Goal: Check status: Check status

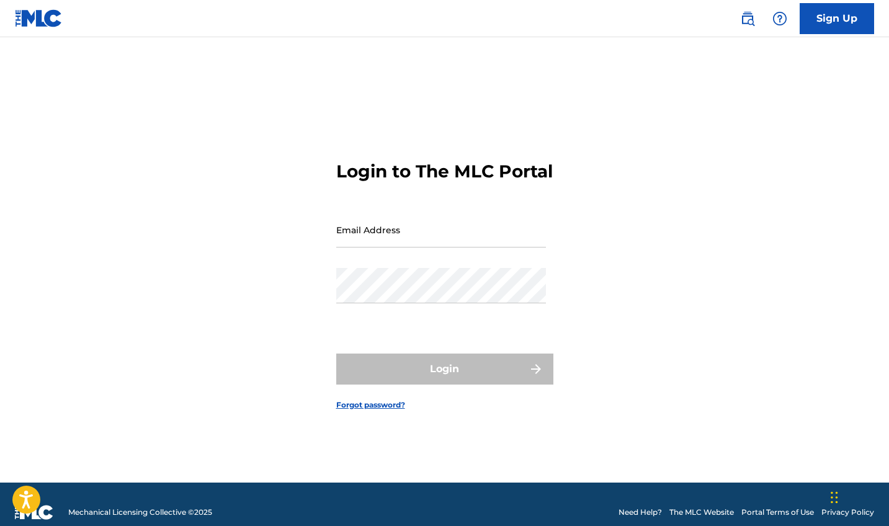
click at [381, 244] on input "Email Address" at bounding box center [441, 229] width 210 height 35
type input "[EMAIL_ADDRESS][DOMAIN_NAME]"
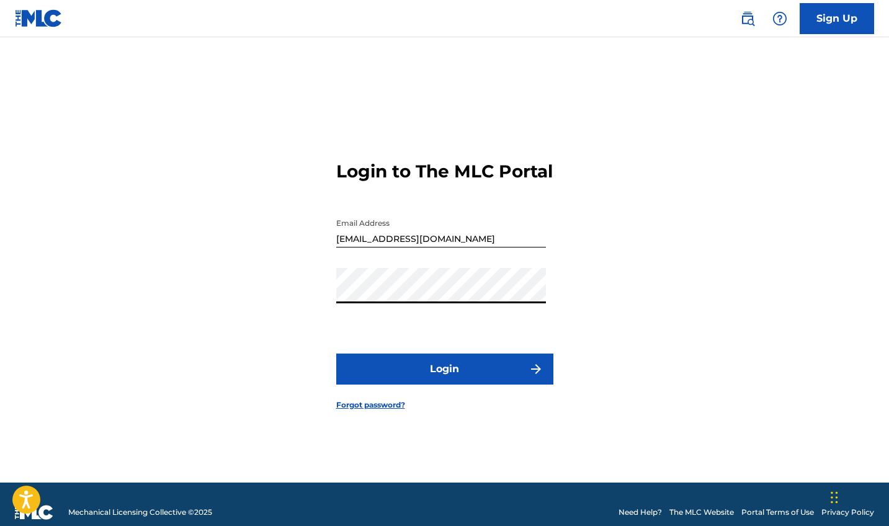
click at [405, 374] on button "Login" at bounding box center [444, 369] width 217 height 31
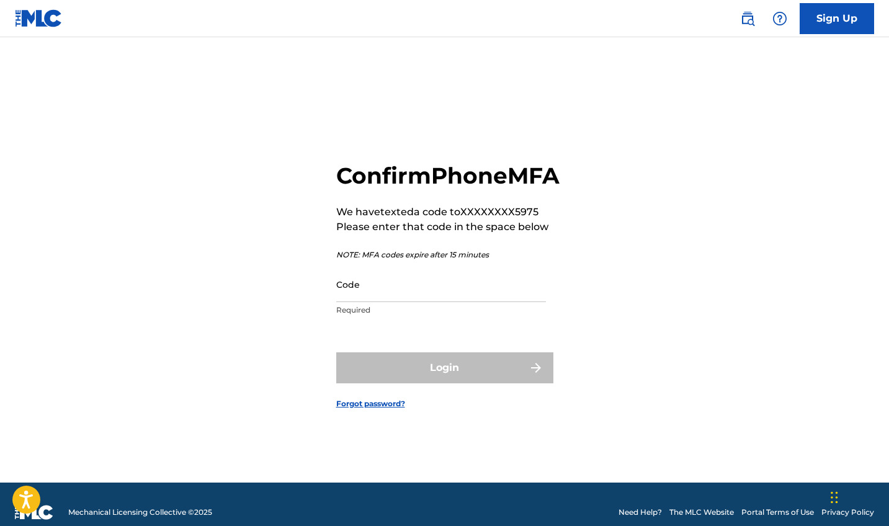
click at [356, 299] on input "Code" at bounding box center [441, 284] width 210 height 35
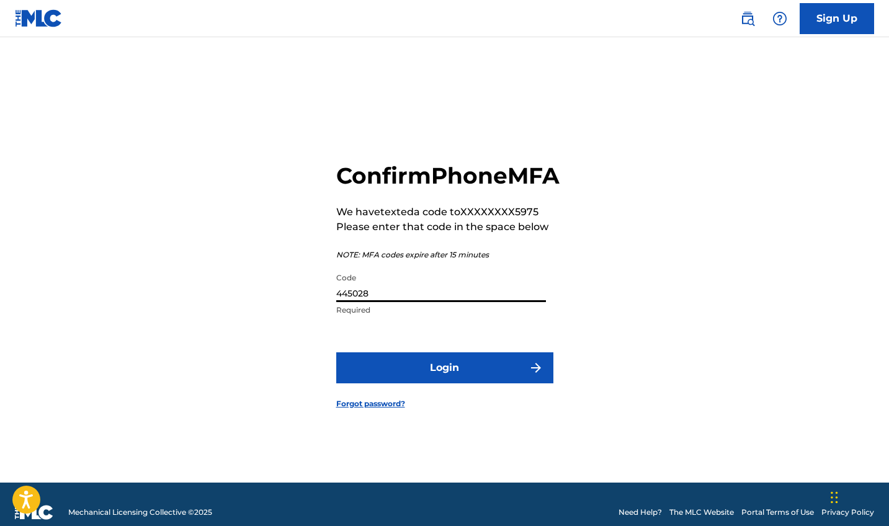
type input "445028"
click at [404, 376] on button "Login" at bounding box center [444, 368] width 217 height 31
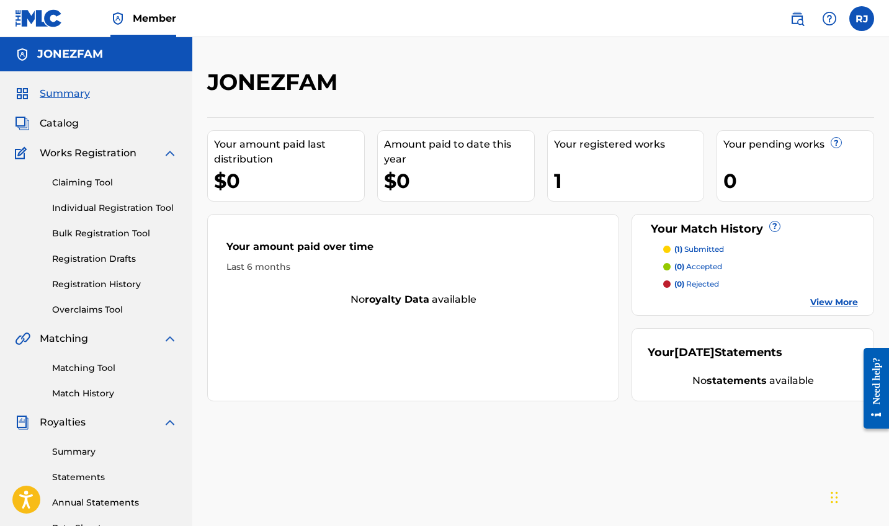
click at [92, 288] on link "Registration History" at bounding box center [114, 284] width 125 height 13
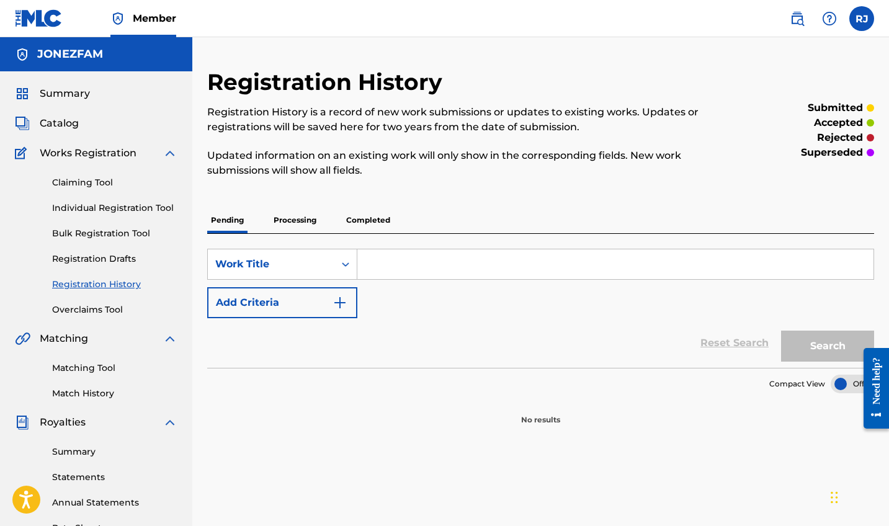
click at [289, 215] on p "Processing" at bounding box center [295, 220] width 50 height 26
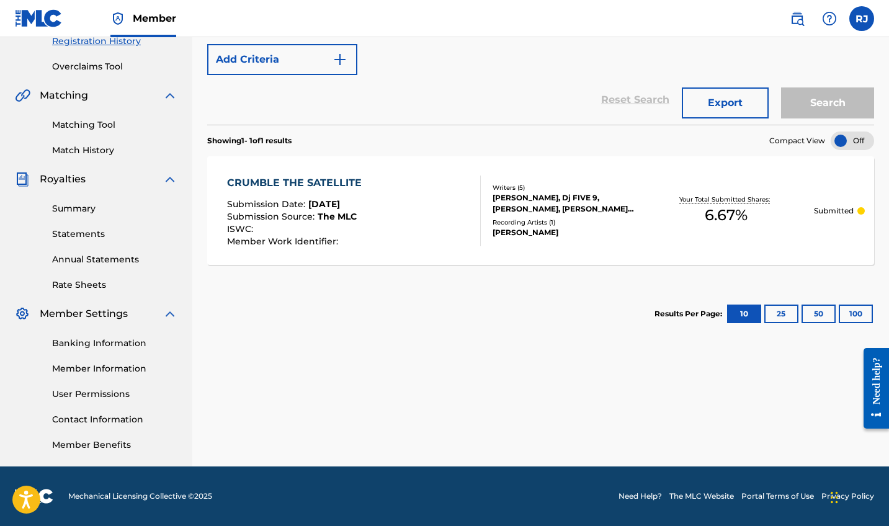
scroll to position [244, 0]
